Goal: Contribute content: Contribute content

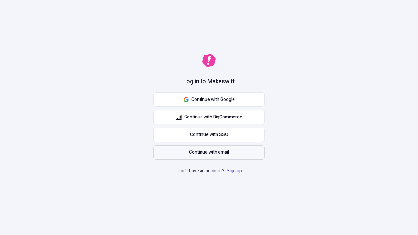
click at [209, 153] on span "Continue with email" at bounding box center [209, 152] width 40 height 7
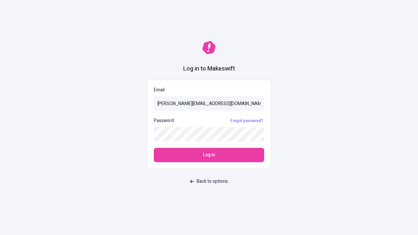
type input "[PERSON_NAME][EMAIL_ADDRESS][DOMAIN_NAME]"
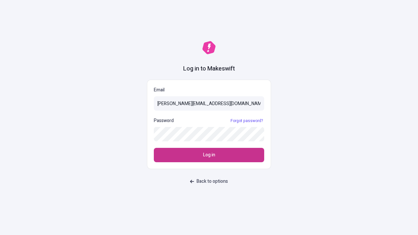
click at [209, 155] on span "Log in" at bounding box center [209, 155] width 12 height 7
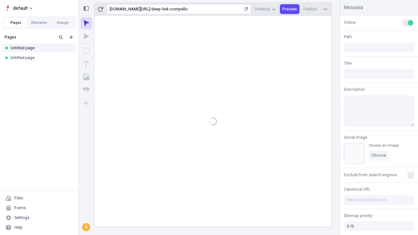
type input "/deep-link-compello"
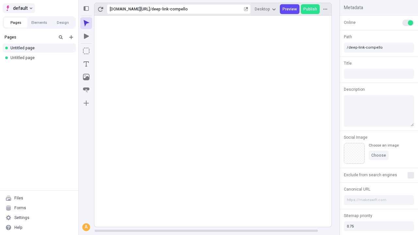
click at [18, 8] on span "default" at bounding box center [20, 8] width 15 height 8
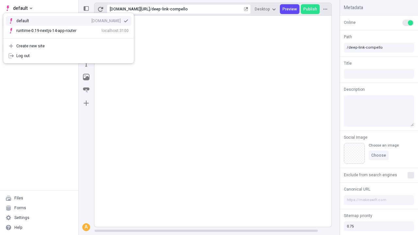
click at [92, 20] on div "qee9k4dy7d.staging.makeswift.site" at bounding box center [106, 20] width 29 height 5
click at [71, 37] on icon "Add new" at bounding box center [71, 37] width 4 height 4
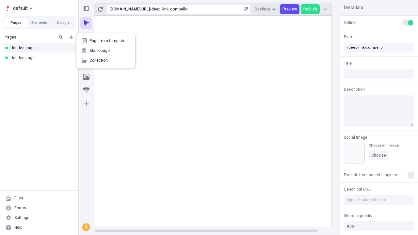
click at [106, 51] on span "Blank page" at bounding box center [110, 50] width 41 height 5
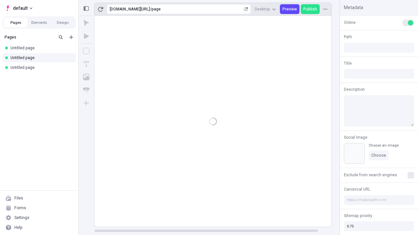
type input "/page"
click at [86, 51] on icon "Box" at bounding box center [86, 51] width 7 height 7
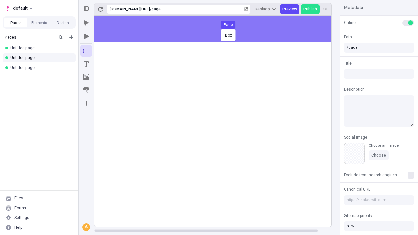
click at [220, 29] on div "Box Page" at bounding box center [209, 117] width 418 height 235
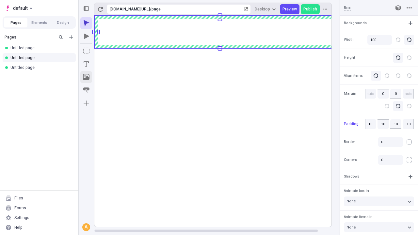
click at [86, 77] on icon "Image" at bounding box center [86, 77] width 7 height 7
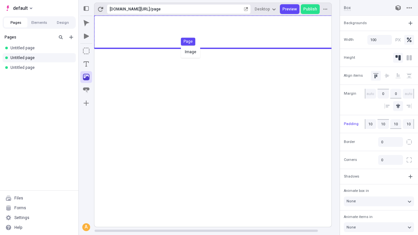
click at [220, 32] on div "Image Page" at bounding box center [209, 117] width 418 height 235
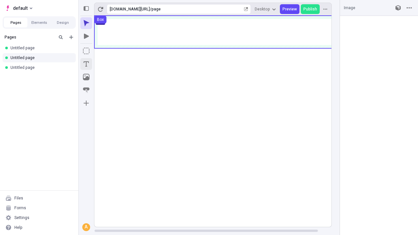
click at [86, 64] on icon "Text" at bounding box center [86, 63] width 5 height 5
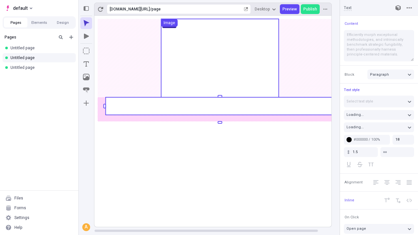
click at [220, 106] on rect at bounding box center [220, 106] width 229 height 18
click at [220, 106] on rect at bounding box center [219, 121] width 251 height 211
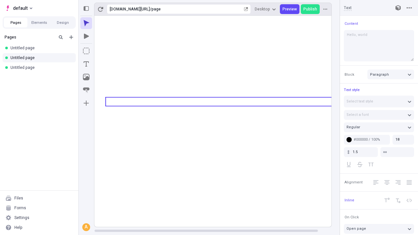
type textarea "Hello, world!"
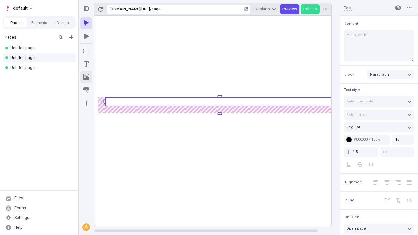
click at [86, 77] on icon "Image" at bounding box center [86, 77] width 7 height 7
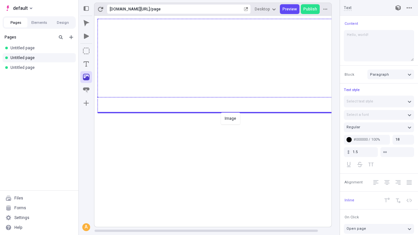
click at [220, 112] on div "Image" at bounding box center [209, 117] width 418 height 235
